Goal: Go to known website: Go to known website

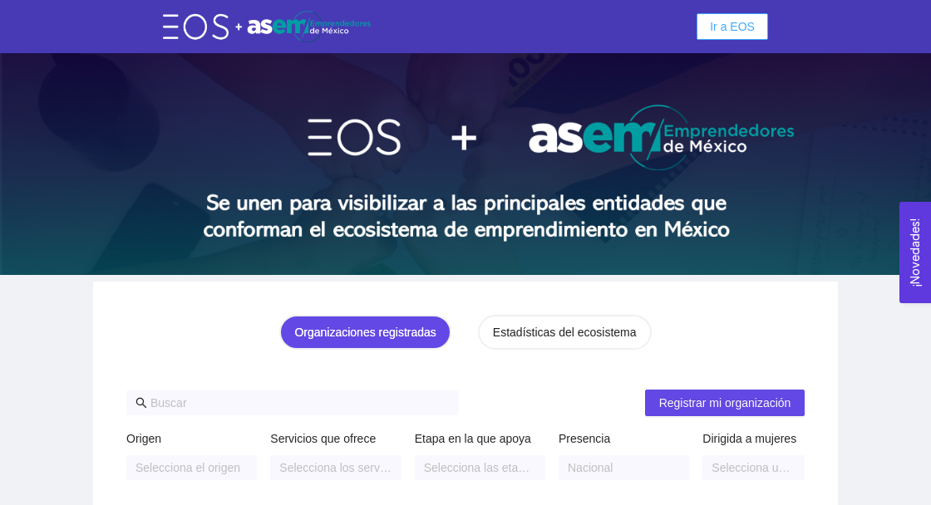
click at [735, 27] on span "Ir a EOS" at bounding box center [732, 26] width 45 height 18
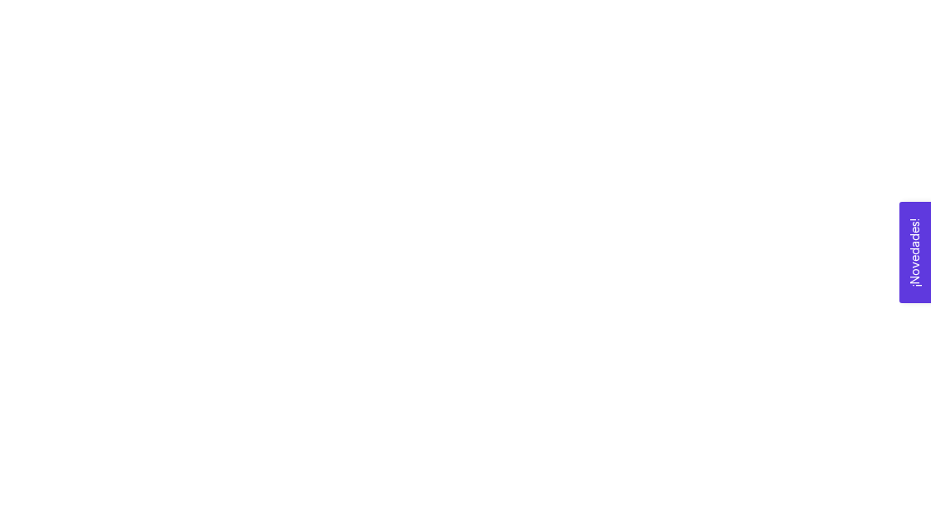
click at [264, 280] on div at bounding box center [465, 252] width 931 height 505
